Goal: Task Accomplishment & Management: Complete application form

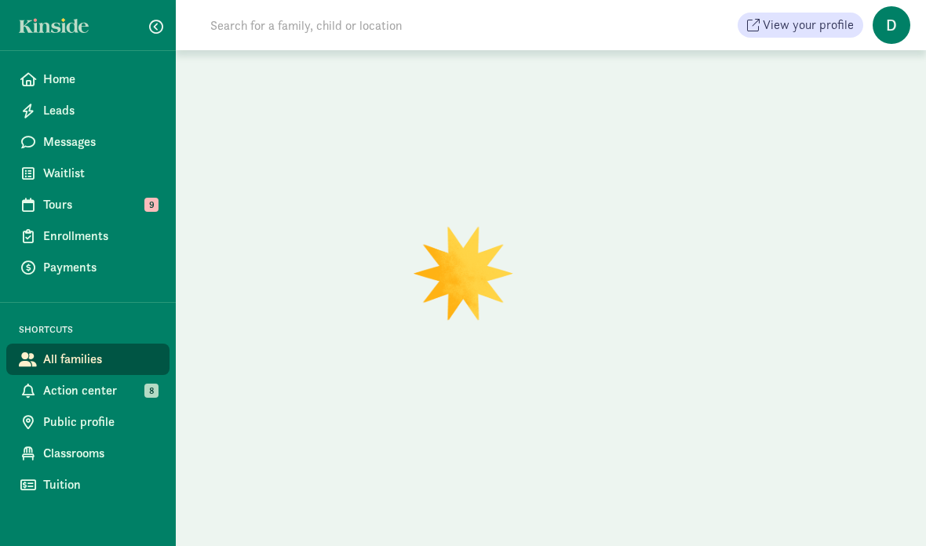
click at [111, 179] on span "Waitlist" at bounding box center [100, 173] width 114 height 19
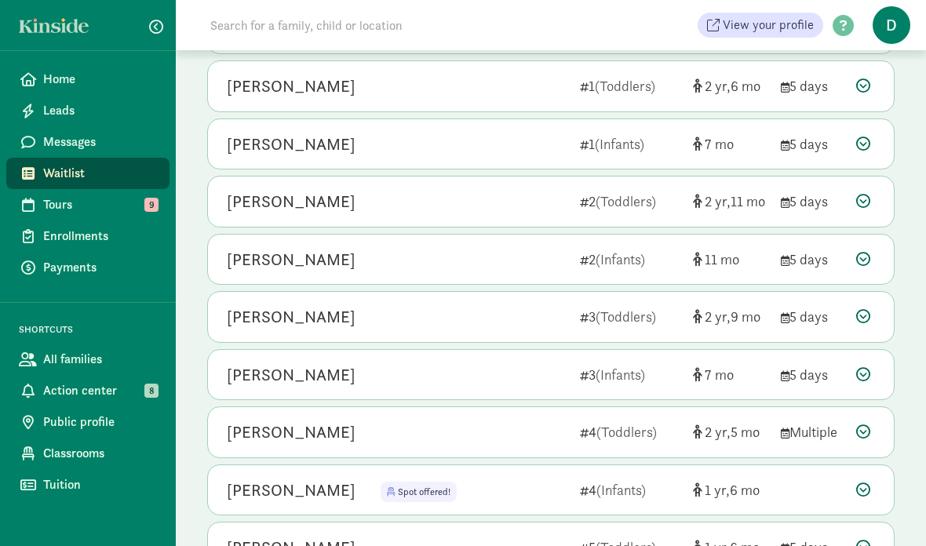
scroll to position [265, 0]
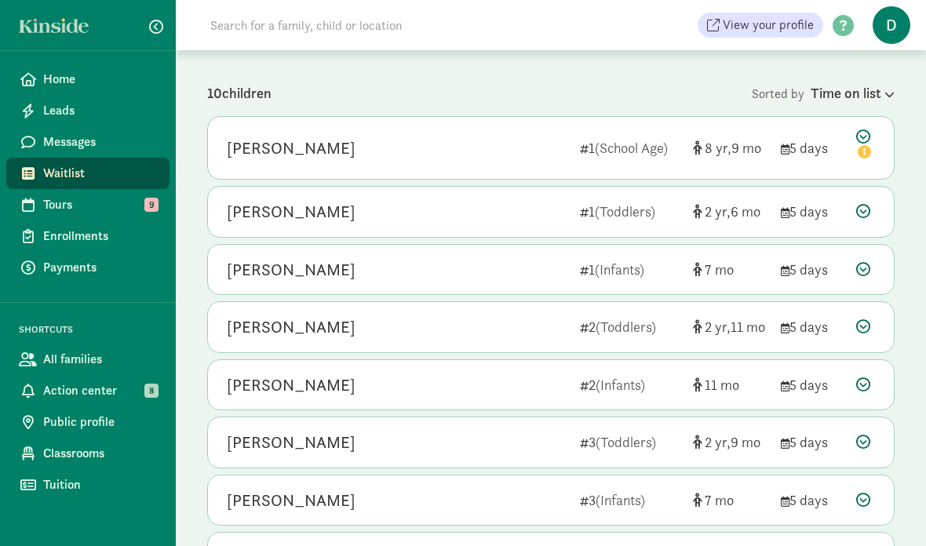
click at [860, 218] on div at bounding box center [866, 212] width 19 height 21
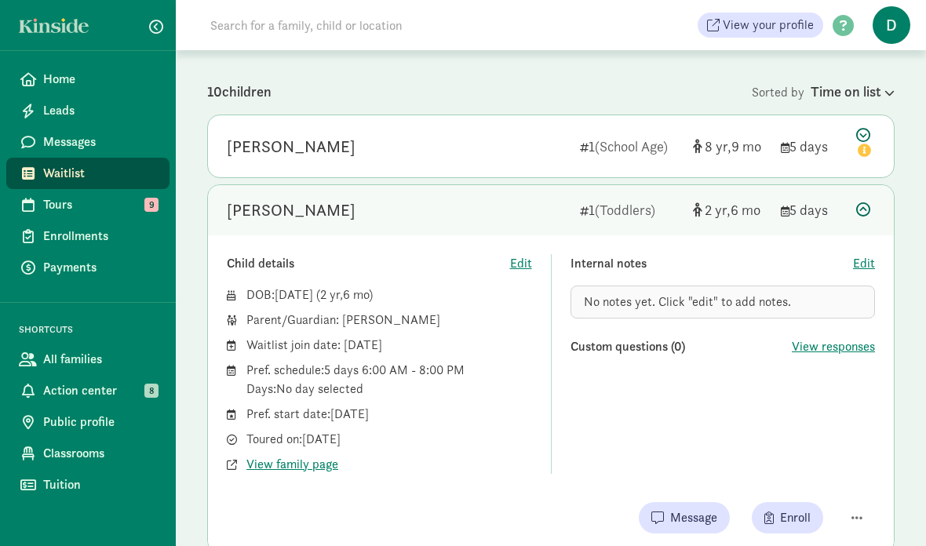
scroll to position [143, 0]
click at [854, 520] on span "button" at bounding box center [857, 518] width 11 height 13
click at [855, 518] on span "button" at bounding box center [857, 517] width 11 height 13
click at [852, 514] on span "button" at bounding box center [857, 517] width 11 height 13
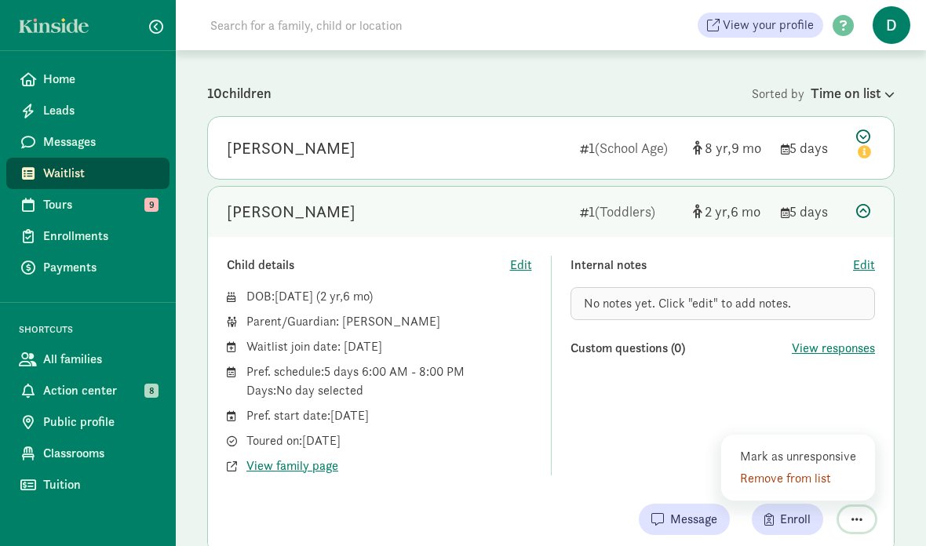
scroll to position [140, 0]
click at [862, 213] on icon at bounding box center [864, 213] width 14 height 14
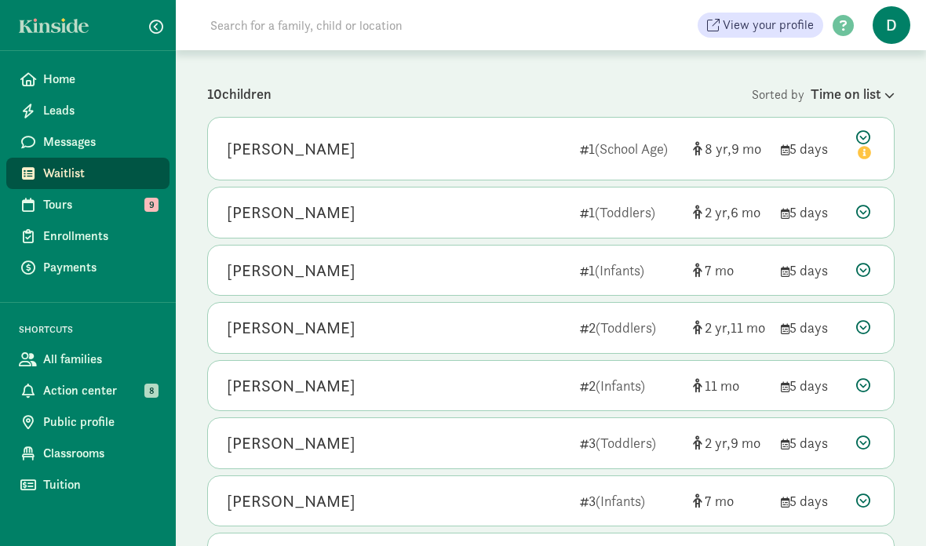
scroll to position [121, 0]
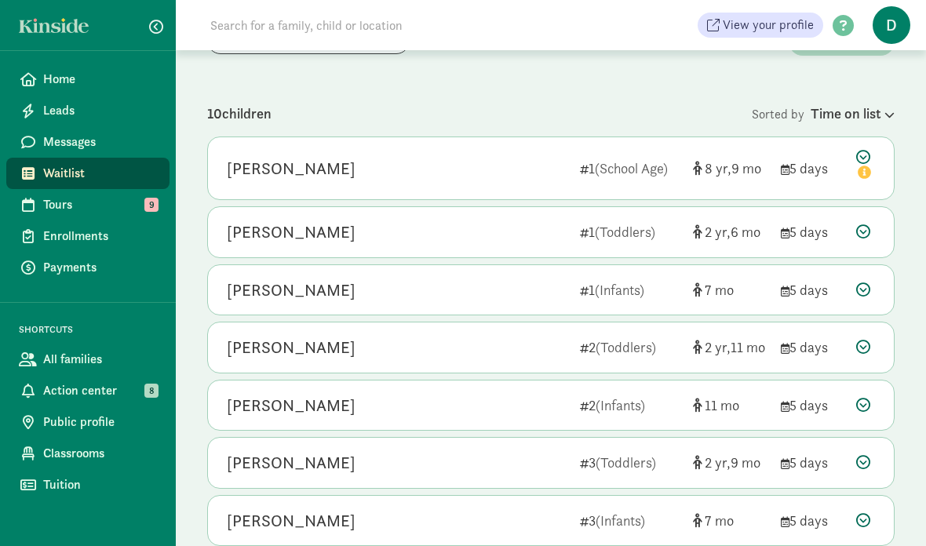
click at [858, 342] on icon at bounding box center [864, 347] width 14 height 14
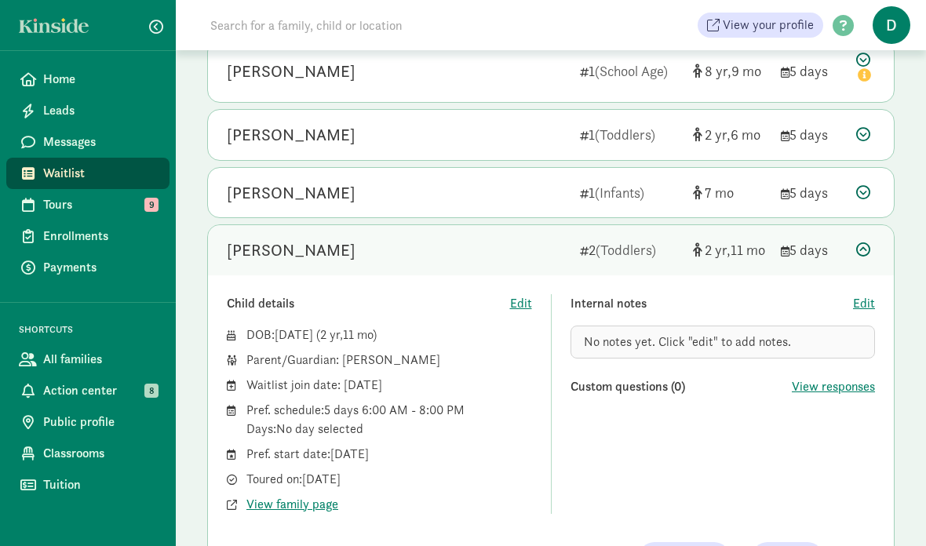
scroll to position [217, 0]
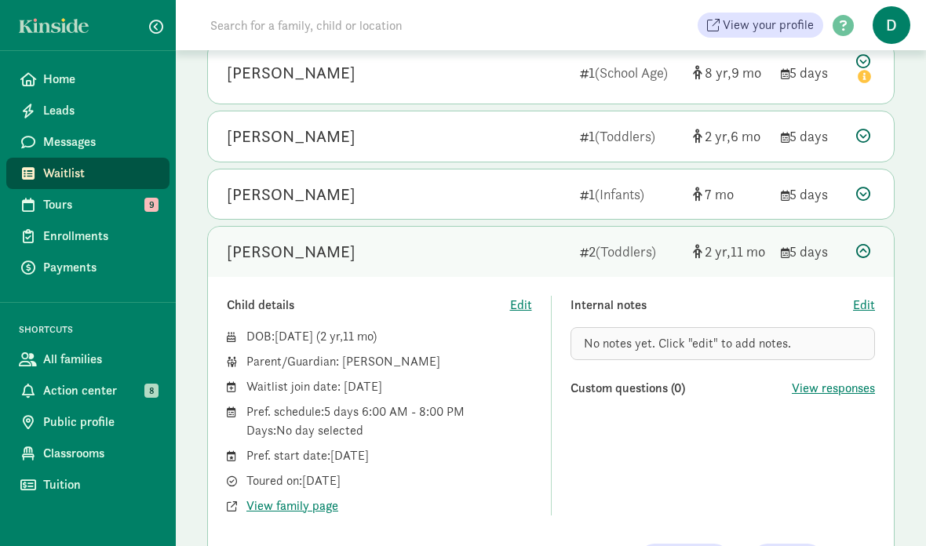
click at [872, 256] on div at bounding box center [866, 251] width 19 height 21
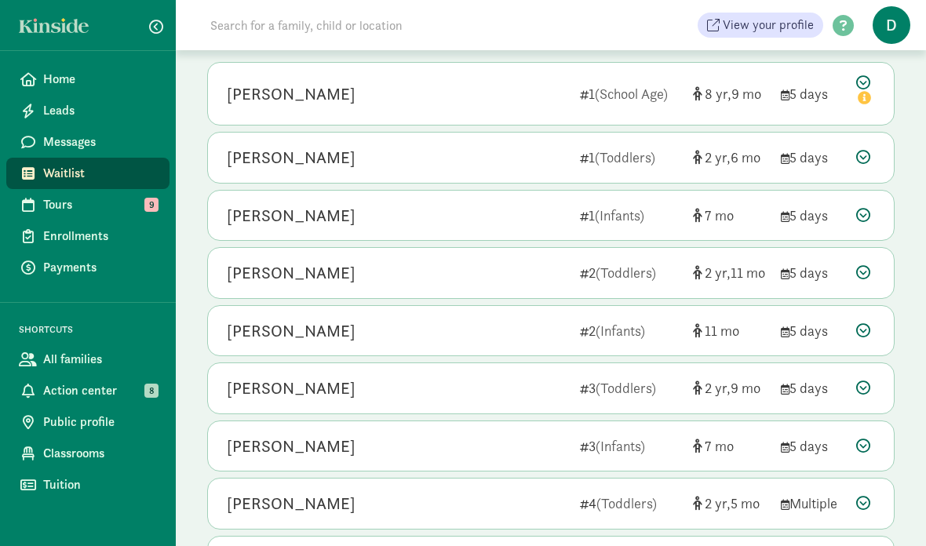
click at [872, 155] on div at bounding box center [866, 158] width 19 height 21
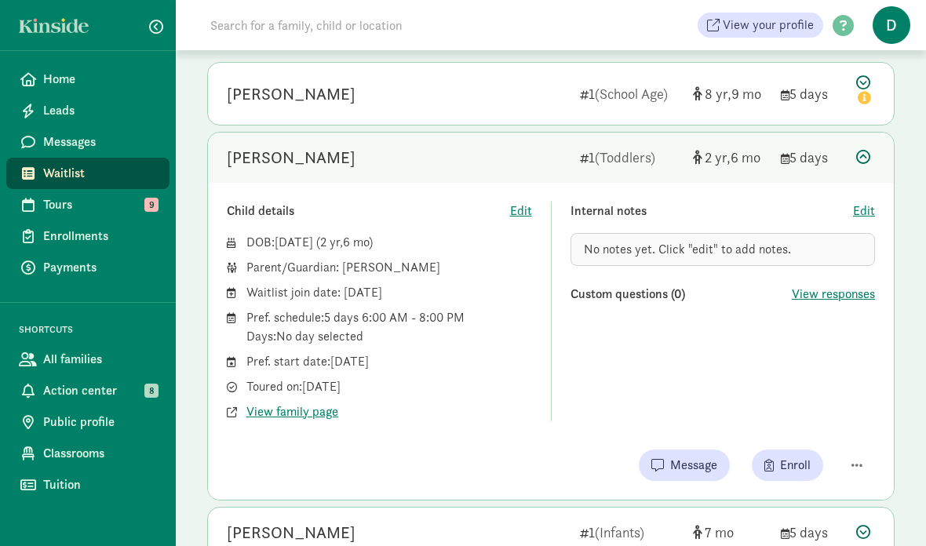
scroll to position [223, 0]
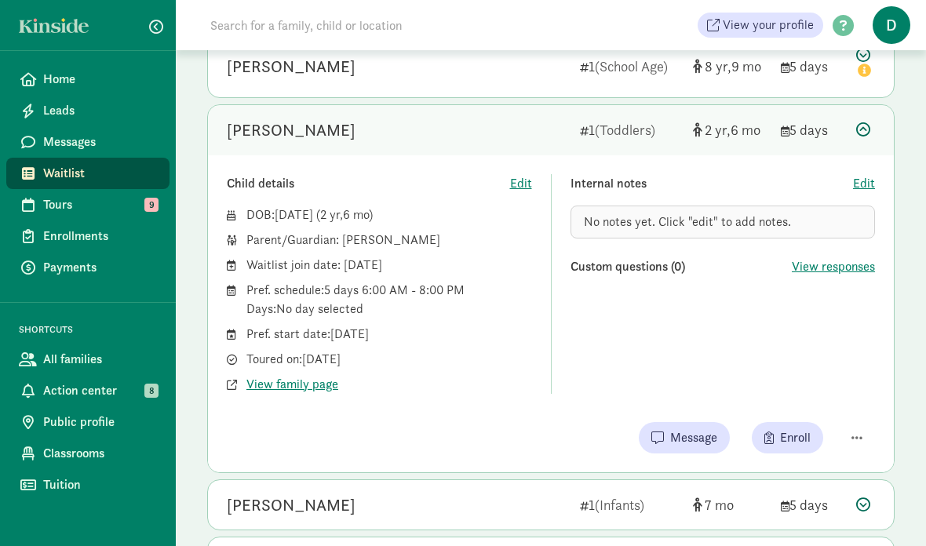
click at [853, 147] on div "[PERSON_NAME] 1 (Toddlers) 2 6 5 days" at bounding box center [551, 130] width 686 height 50
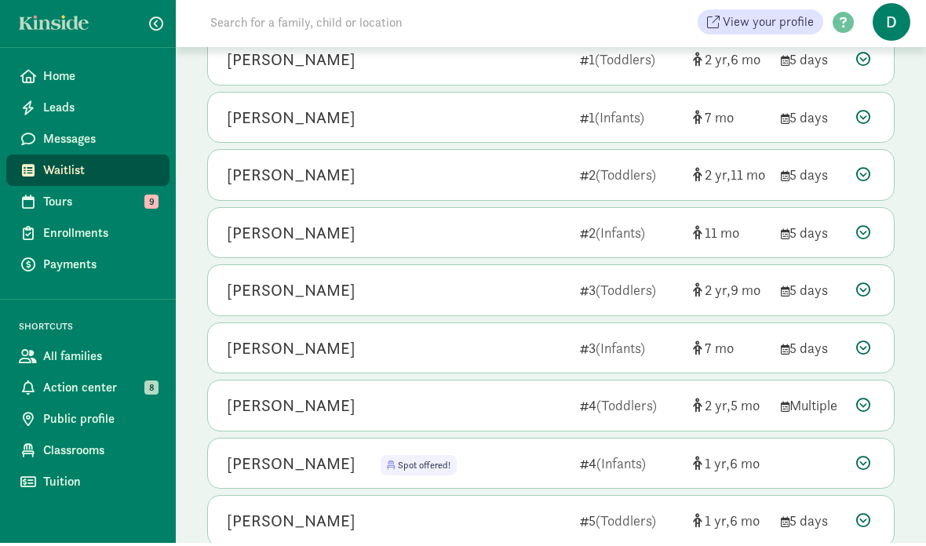
scroll to position [353, 0]
